Goal: Information Seeking & Learning: Check status

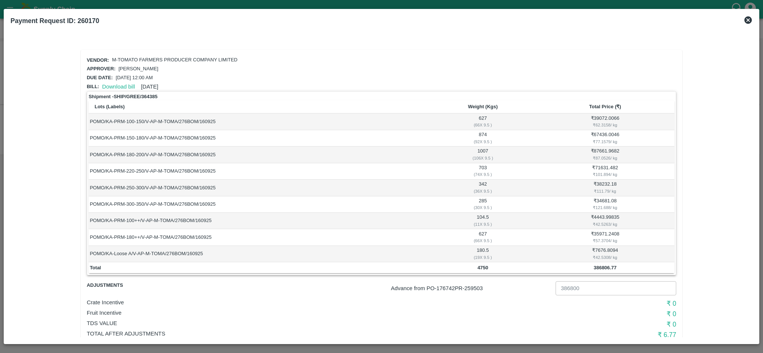
scroll to position [21, 0]
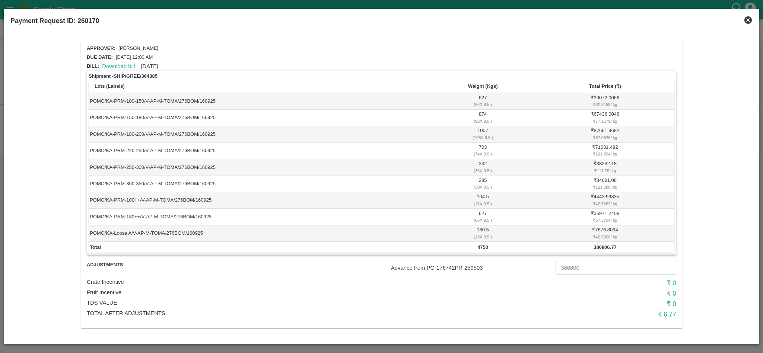
click at [481, 268] on p "Advance from PO- 176742 PR- 259503" at bounding box center [472, 268] width 162 height 8
copy p "259503"
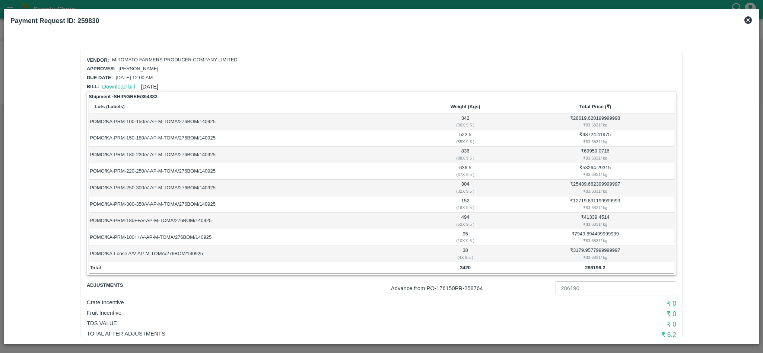
scroll to position [21, 0]
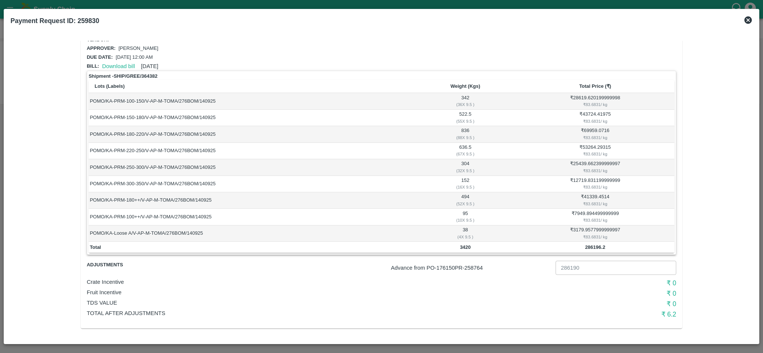
click at [475, 267] on p "Advance from PO- 176150 PR- 258764" at bounding box center [472, 268] width 162 height 8
copy p "258764"
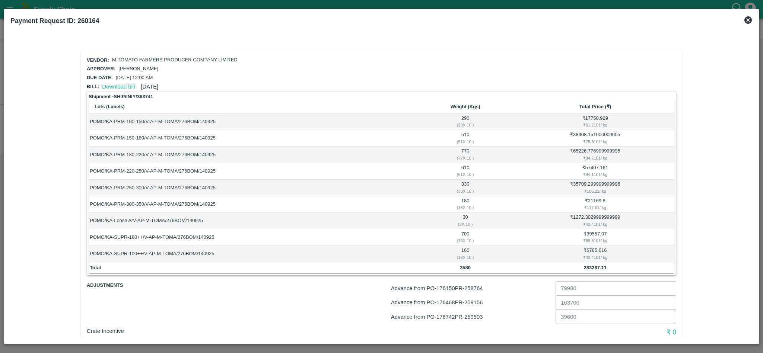
scroll to position [13, 0]
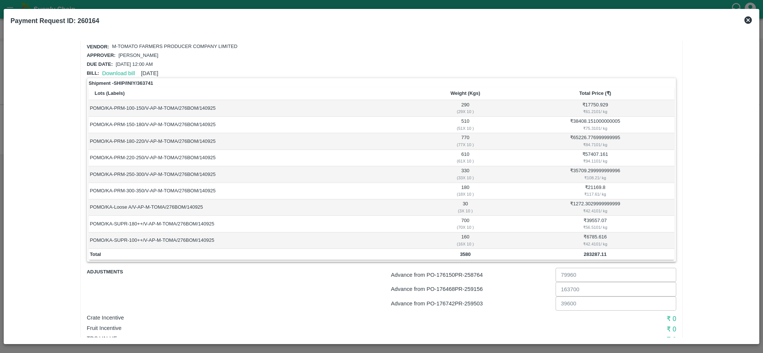
click at [474, 276] on p "Advance from PO- 176150 PR- 258764" at bounding box center [472, 275] width 162 height 8
copy p "258764"
click at [475, 293] on p "Advance from PO- 176468 PR- 259156" at bounding box center [472, 289] width 162 height 8
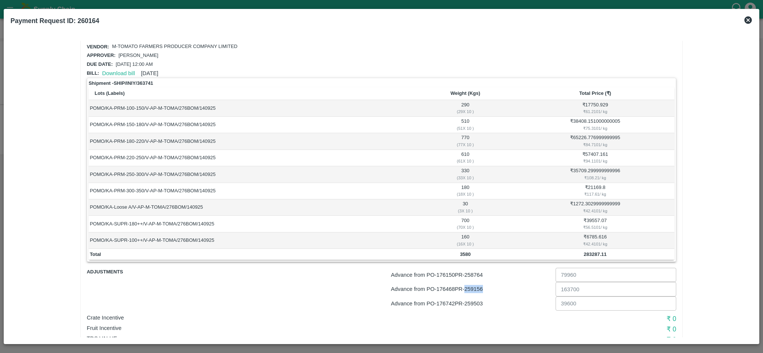
copy p "259156"
